Goal: Contribute content: Add original content to the website for others to see

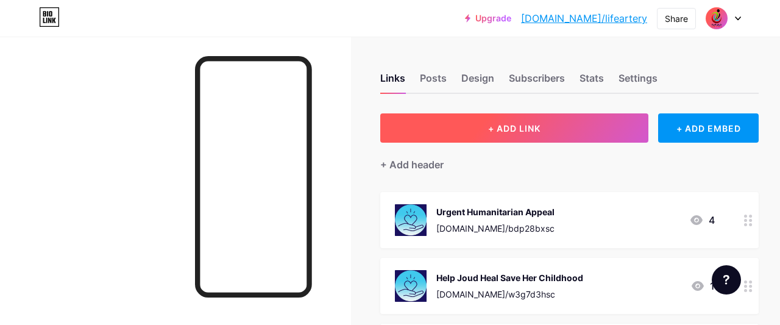
click at [518, 131] on span "+ ADD LINK" at bounding box center [514, 128] width 52 height 10
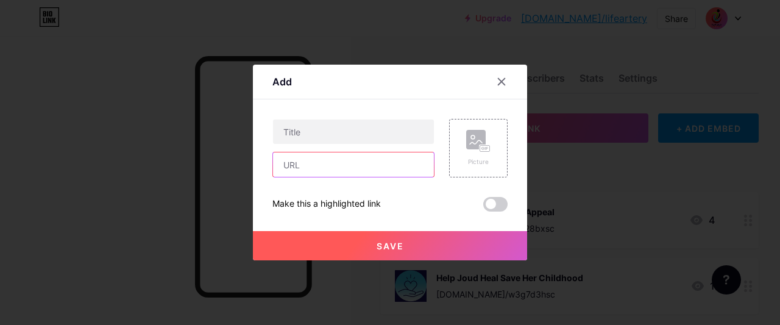
click at [315, 167] on input "text" at bounding box center [353, 164] width 161 height 24
paste input "[URL][DOMAIN_NAME]"
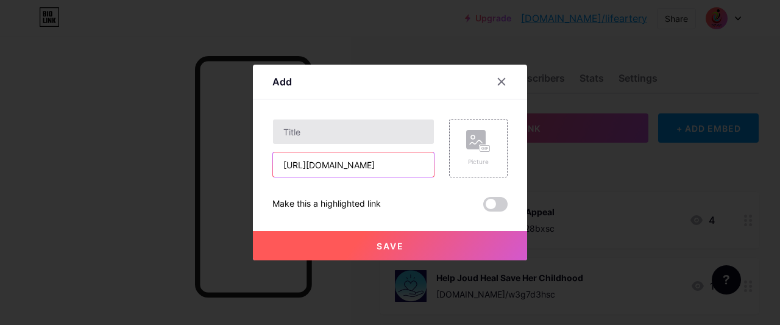
type input "[URL][DOMAIN_NAME]"
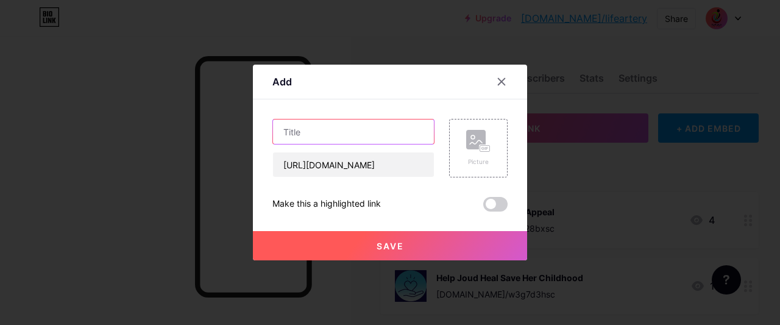
click at [305, 130] on input "text" at bounding box center [353, 131] width 161 height 24
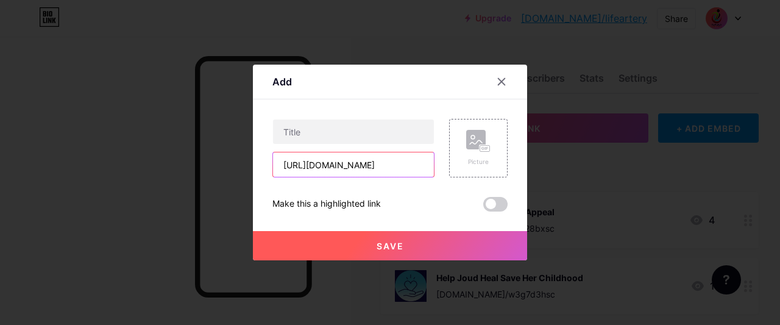
drag, startPoint x: 317, startPoint y: 164, endPoint x: 292, endPoint y: 164, distance: 25.0
click at [292, 164] on input "[URL][DOMAIN_NAME]" at bounding box center [353, 164] width 161 height 24
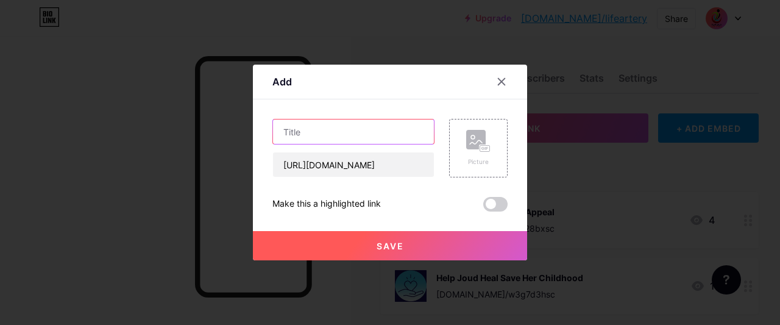
click at [292, 137] on input "text" at bounding box center [353, 131] width 161 height 24
paste input "paypal"
drag, startPoint x: 288, startPoint y: 136, endPoint x: 280, endPoint y: 136, distance: 8.5
click at [280, 136] on input "paypal" at bounding box center [353, 131] width 161 height 24
click at [303, 133] on input "Paypal" at bounding box center [353, 131] width 161 height 24
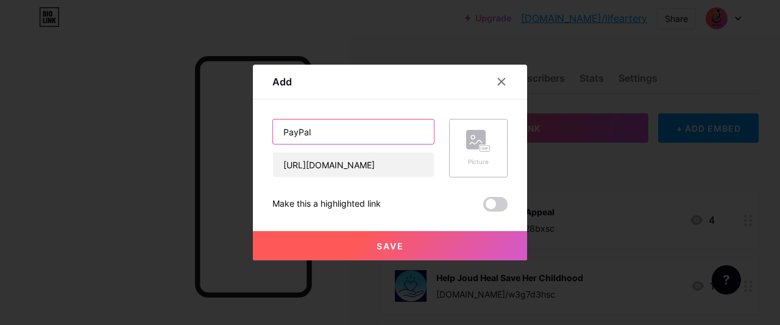
type input "PayPal"
click at [493, 157] on div "Picture" at bounding box center [478, 148] width 58 height 58
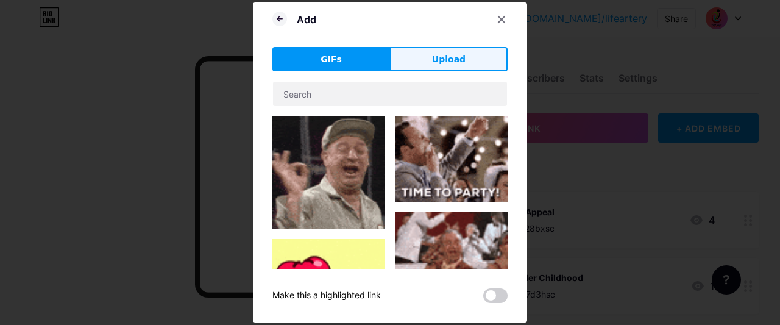
click at [443, 66] on button "Upload" at bounding box center [449, 59] width 118 height 24
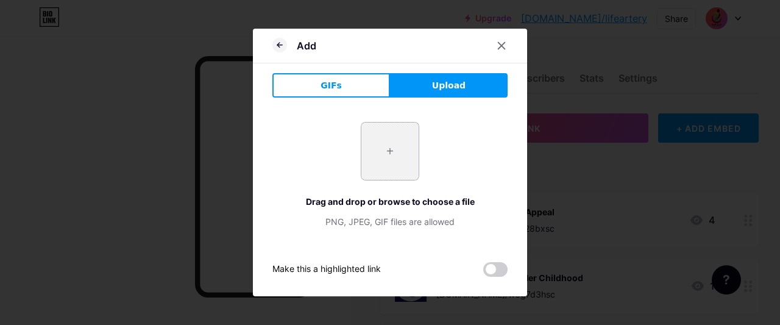
click at [398, 147] on input "file" at bounding box center [389, 150] width 57 height 57
type input "C:\fakepath\favicon-tbn.png"
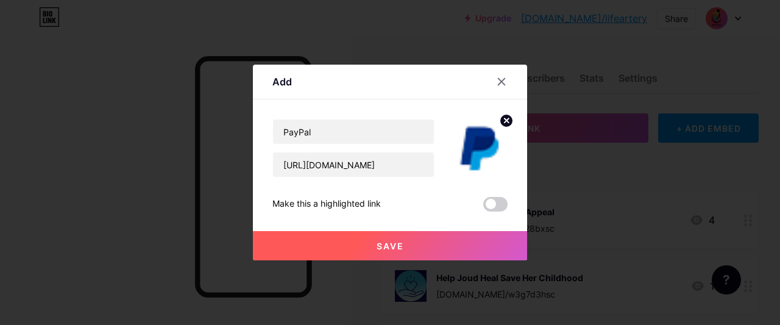
click at [505, 122] on icon at bounding box center [506, 120] width 4 height 4
click at [484, 150] on rect at bounding box center [485, 149] width 10 height 6
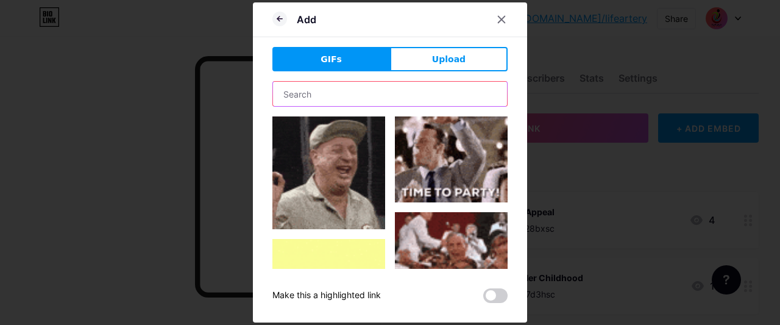
click at [327, 96] on input "text" at bounding box center [390, 94] width 234 height 24
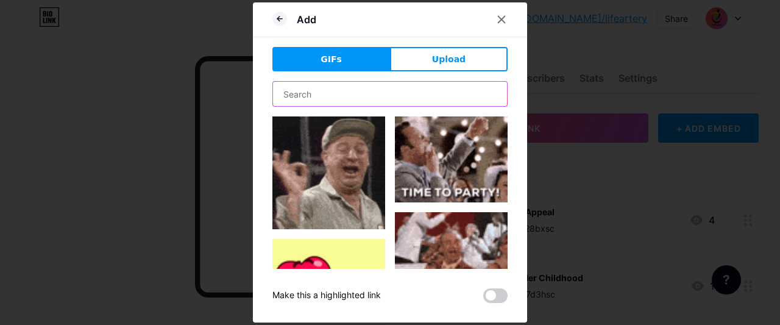
paste input "paypal"
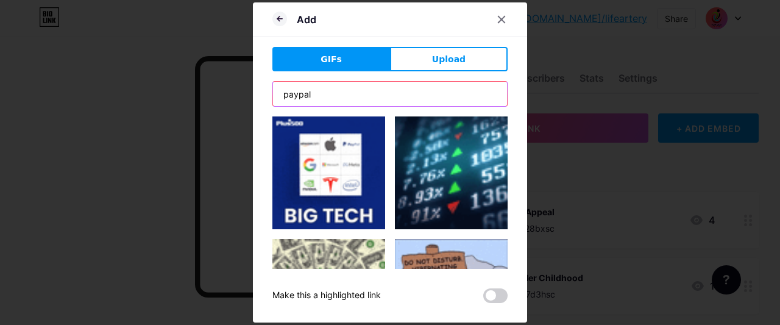
click at [322, 90] on input "paypal" at bounding box center [390, 94] width 234 height 24
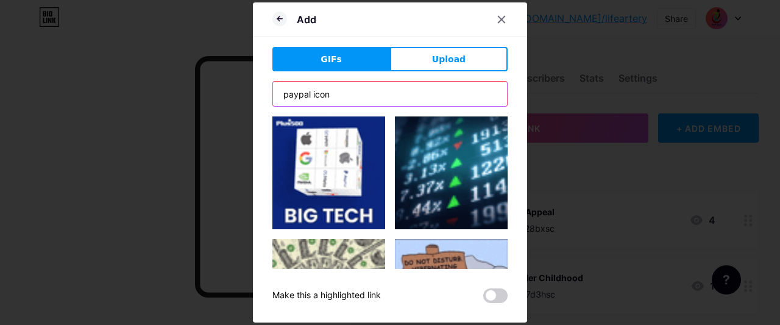
type input "paypal icon"
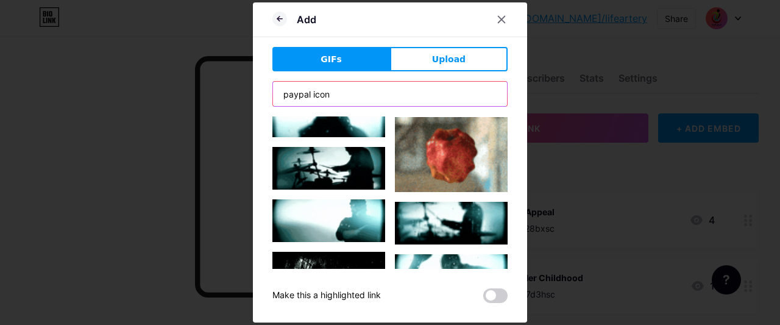
scroll to position [468, 0]
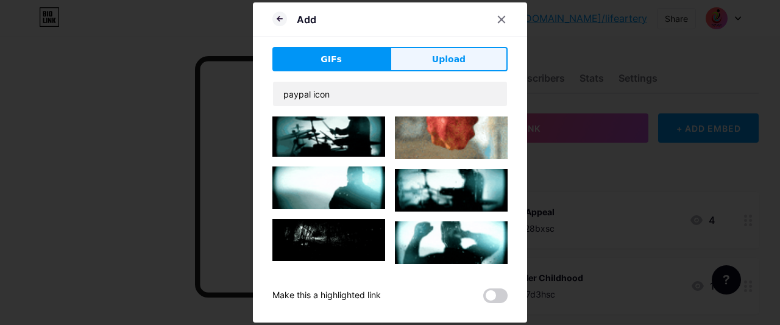
click at [445, 63] on span "Upload" at bounding box center [448, 59] width 33 height 13
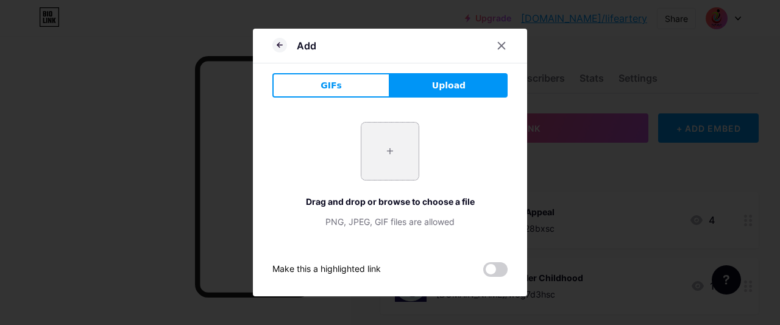
click at [389, 139] on input "file" at bounding box center [389, 150] width 57 height 57
type input "C:\fakepath\Paypal.png"
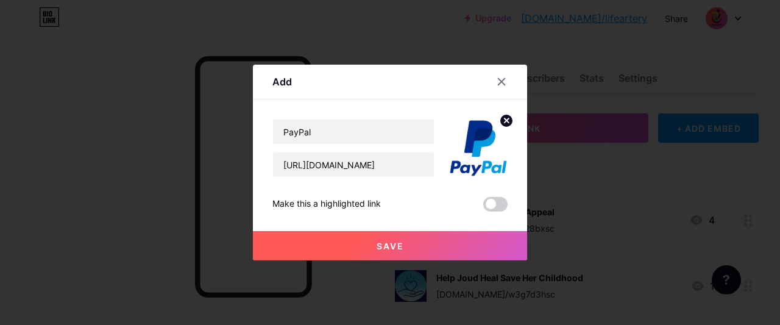
click at [409, 245] on button "Save" at bounding box center [390, 245] width 274 height 29
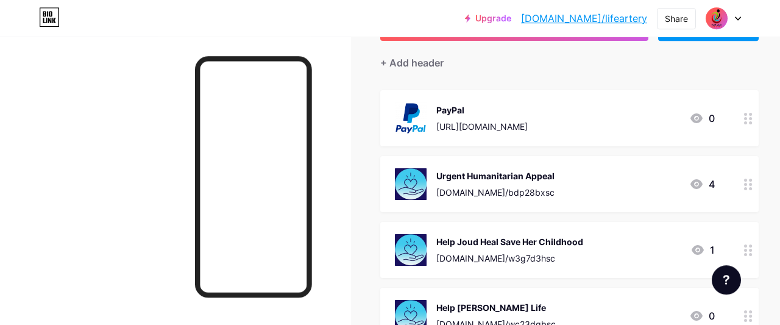
scroll to position [127, 0]
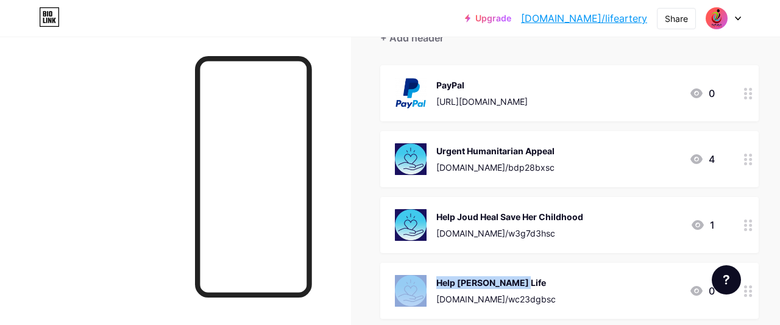
drag, startPoint x: 465, startPoint y: 93, endPoint x: 463, endPoint y: 261, distance: 168.1
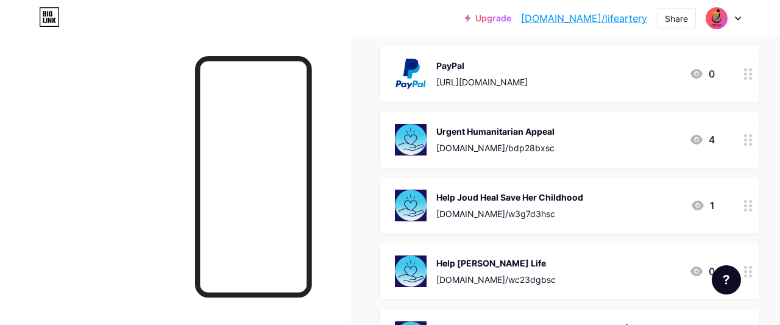
scroll to position [0, 0]
